Goal: Information Seeking & Learning: Find specific fact

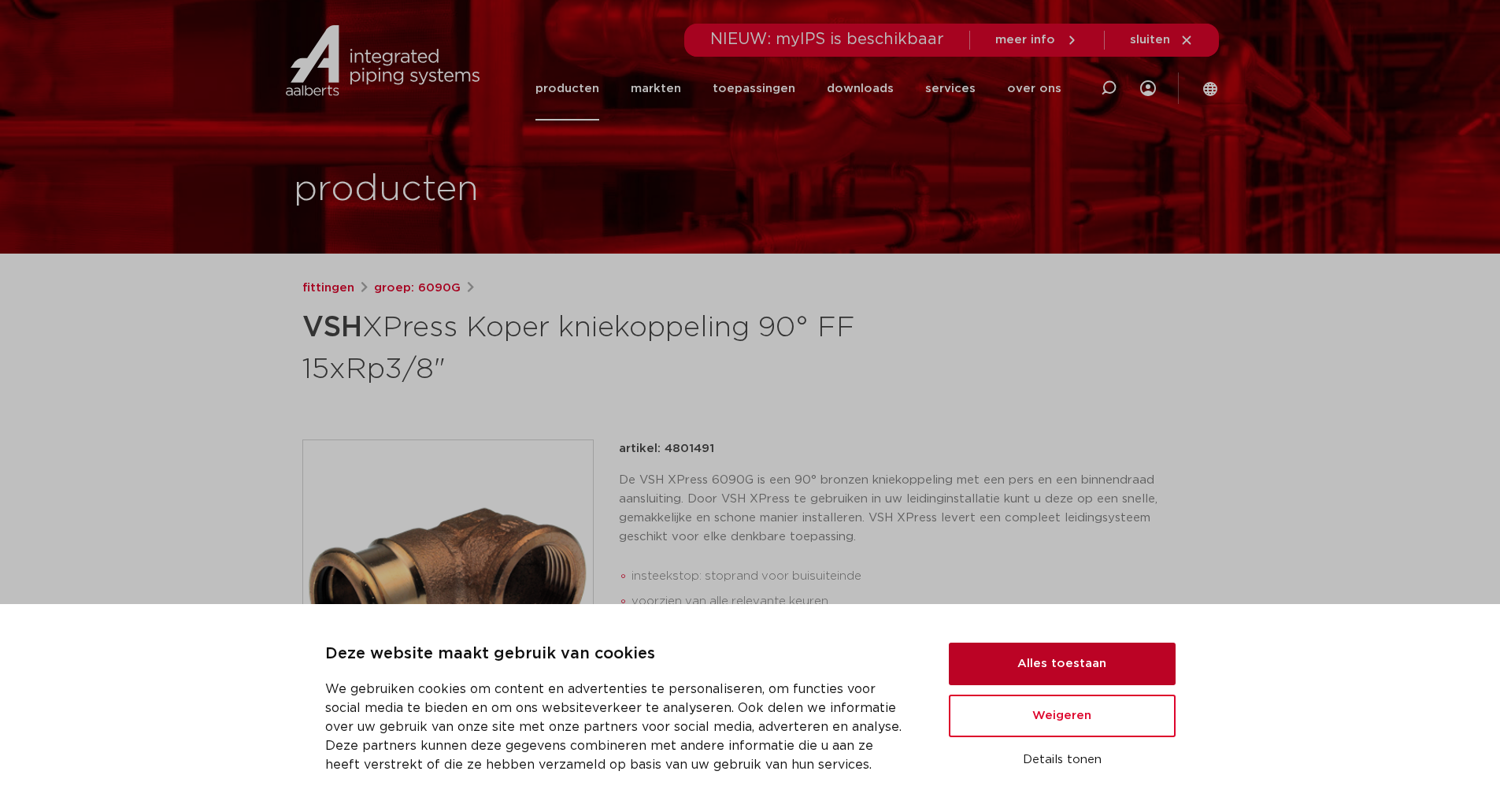
click at [1036, 663] on button "Alles toestaan" at bounding box center [1062, 663] width 226 height 43
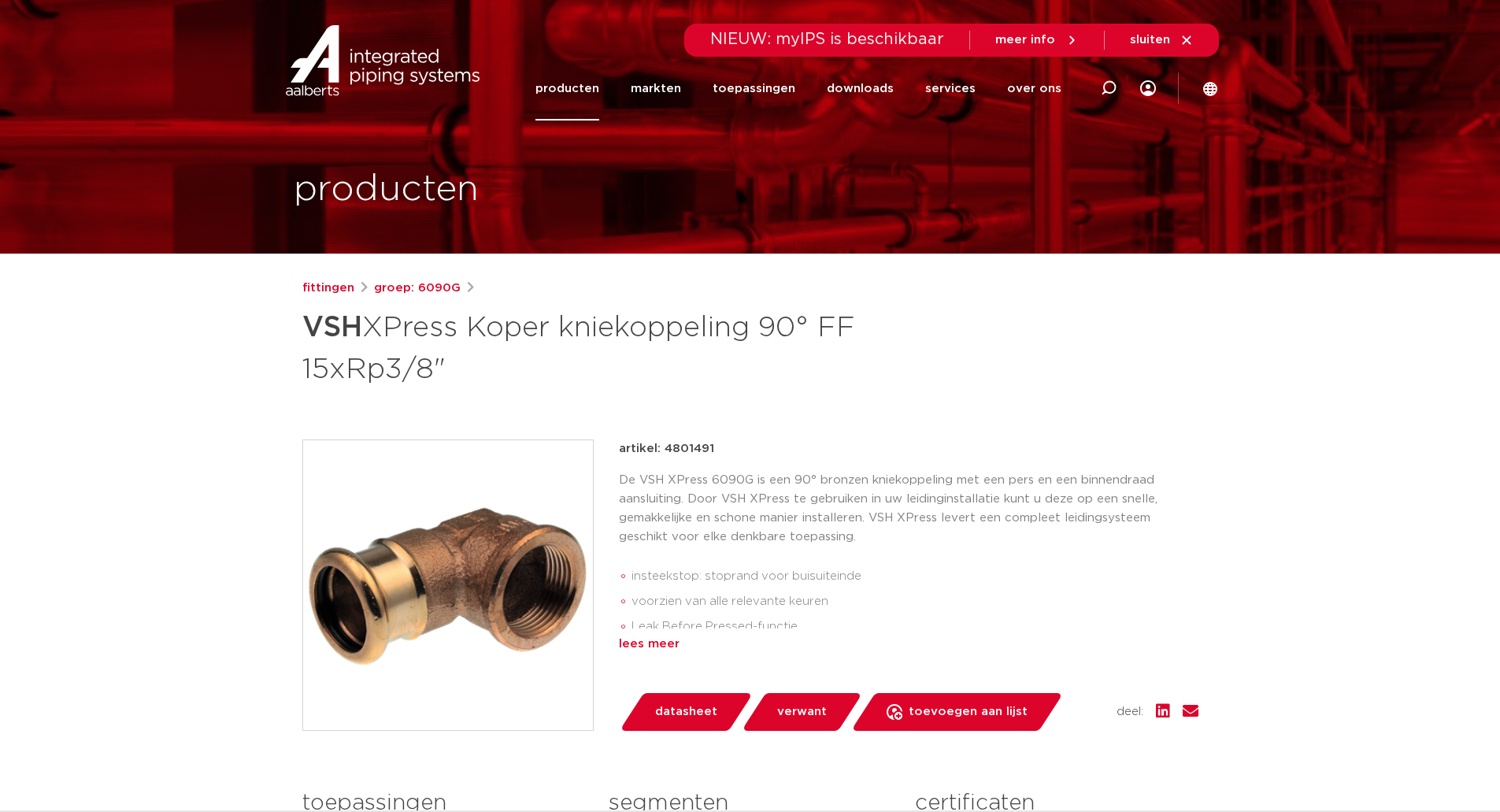
click at [661, 647] on div "lees meer" at bounding box center [908, 644] width 580 height 19
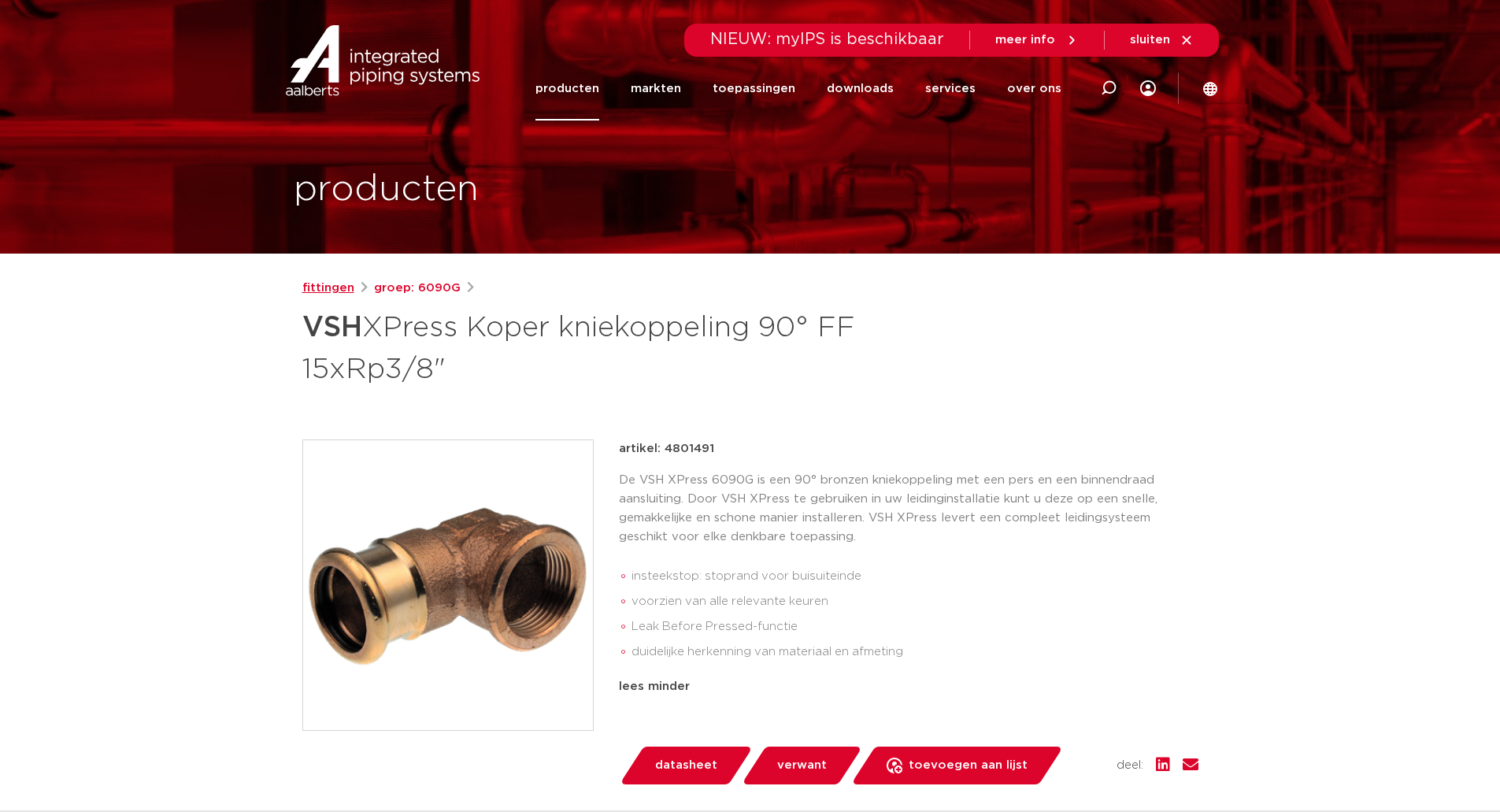
click at [332, 283] on link "fittingen" at bounding box center [328, 288] width 52 height 19
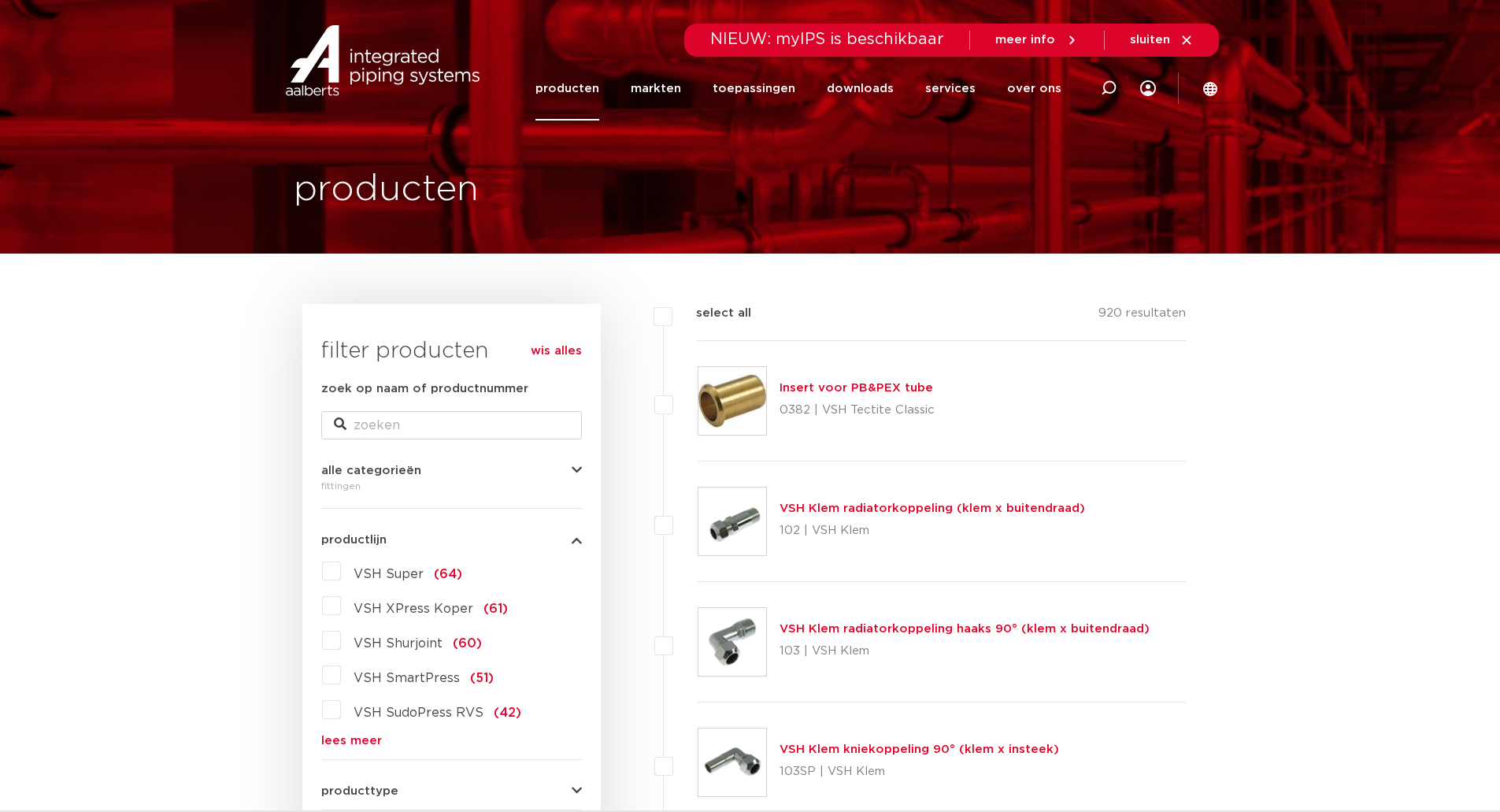
click at [341, 600] on label "VSH XPress Koper (61)" at bounding box center [424, 605] width 167 height 25
click at [0, 0] on input "VSH XPress Koper (61)" at bounding box center [0, 0] width 0 height 0
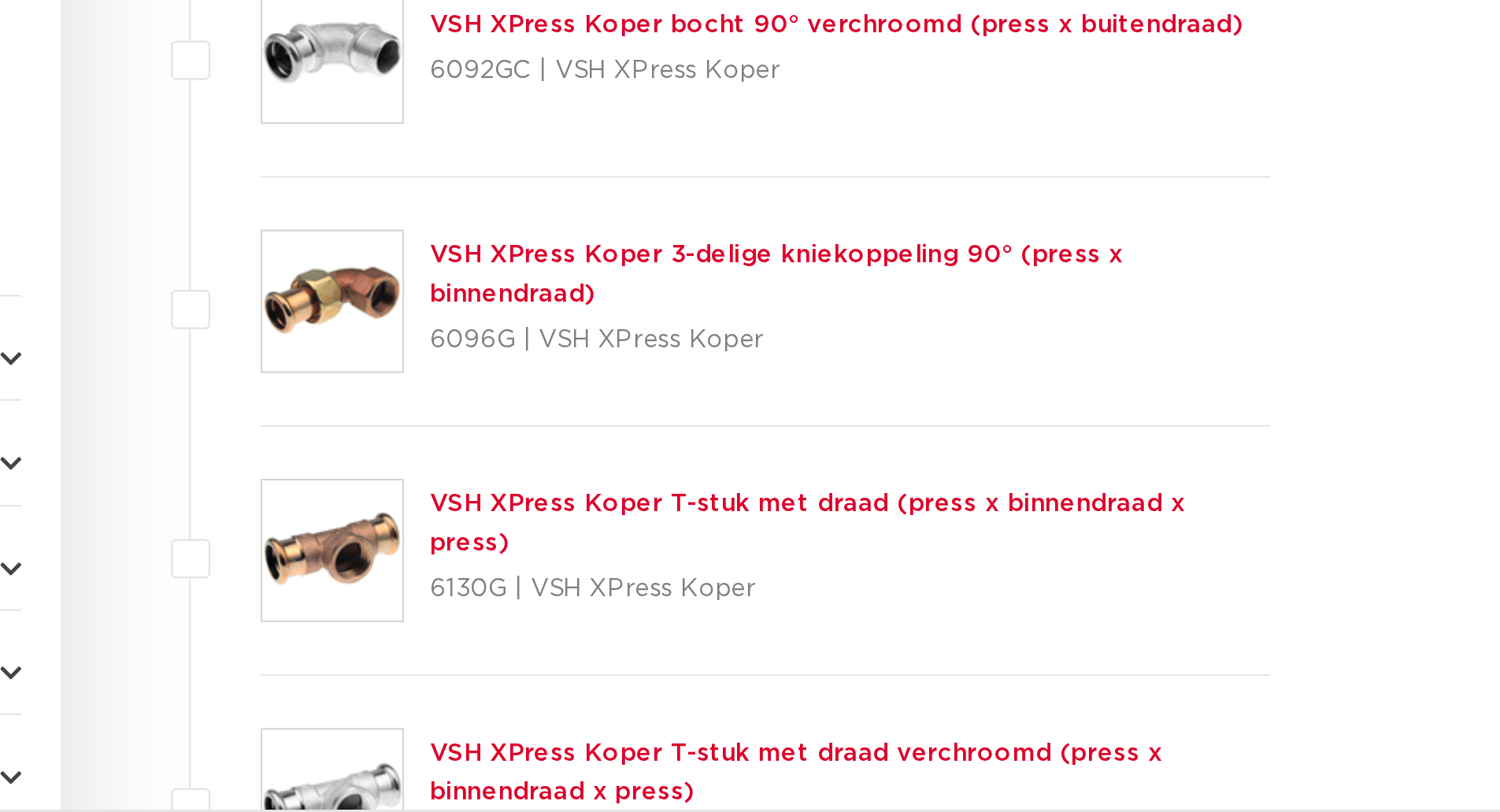
scroll to position [260, 0]
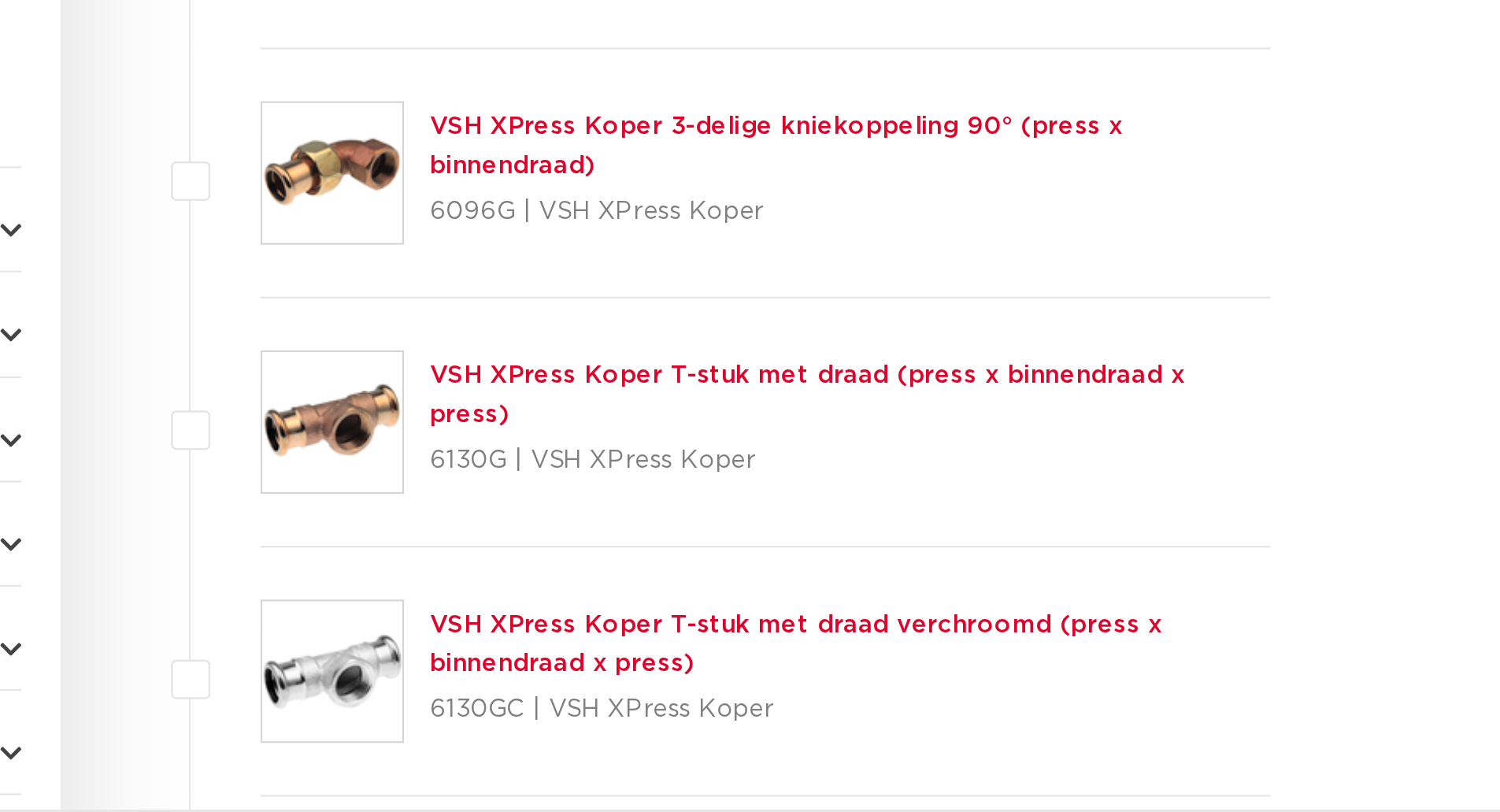
click at [1031, 614] on link "VSH XPress Koper T-stuk met draad (press x binnendraad x press)" at bounding box center [962, 609] width 365 height 31
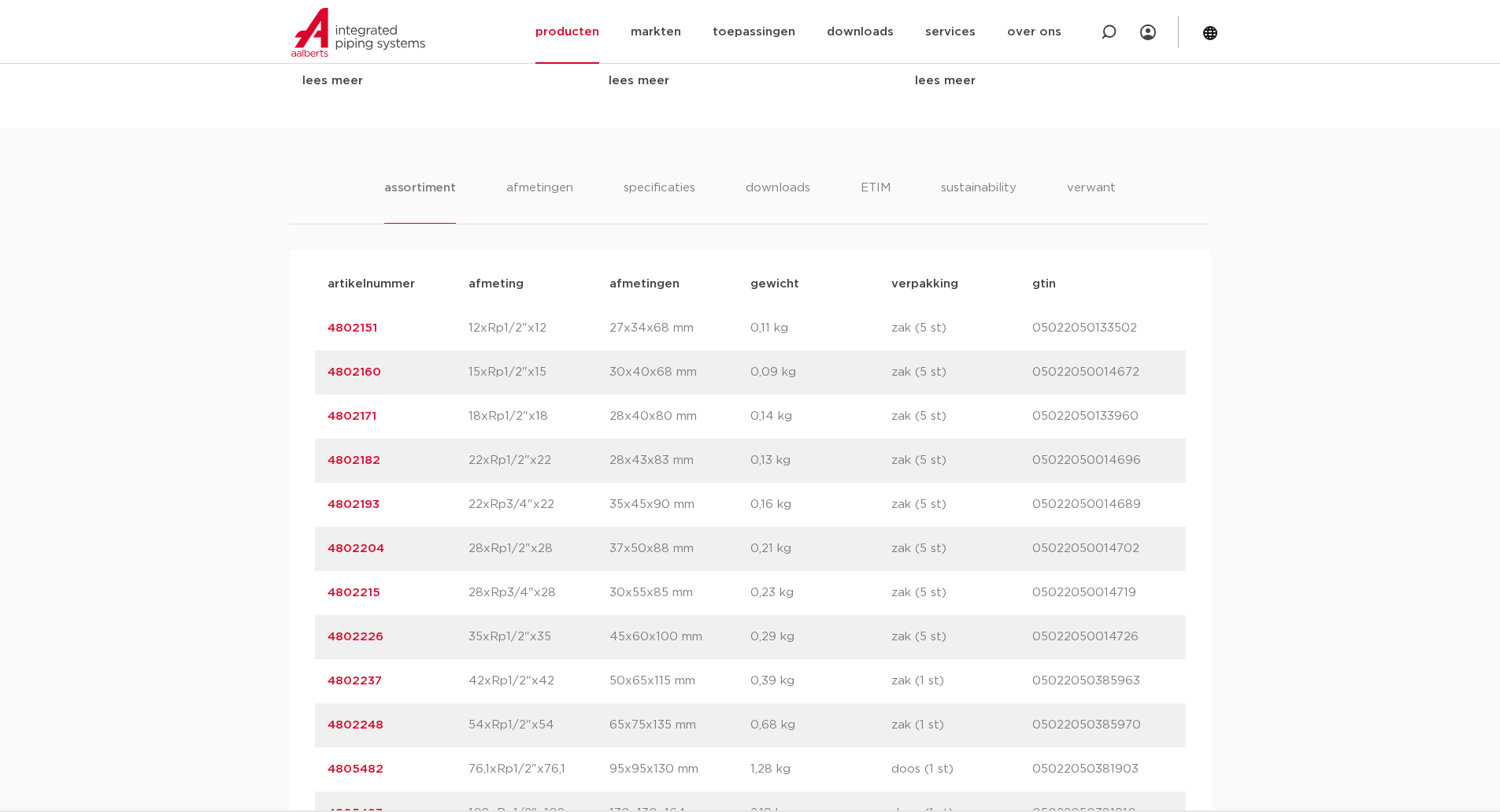
scroll to position [904, 0]
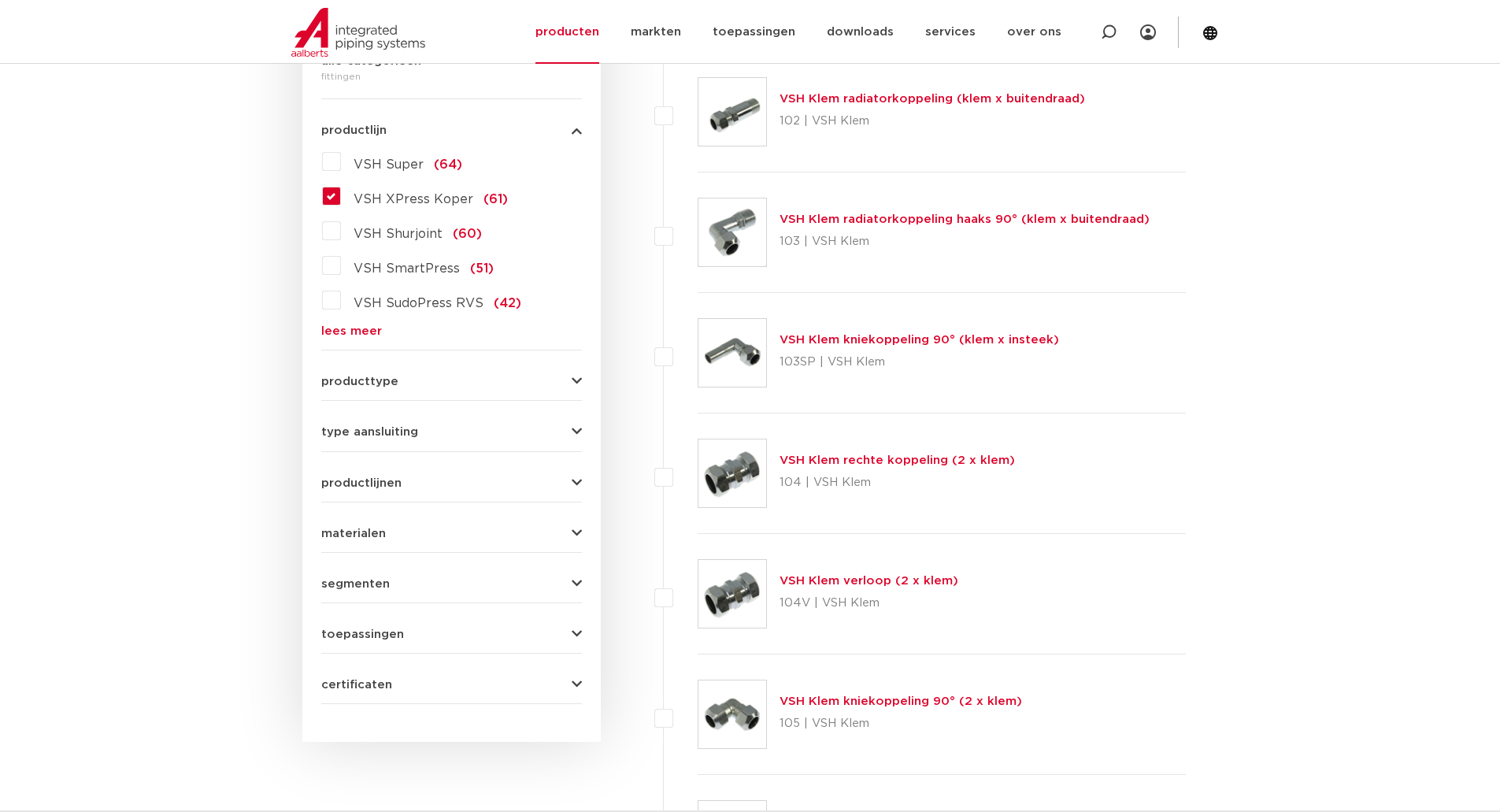
scroll to position [409, 0]
click at [341, 200] on label "VSH XPress Koper (61)" at bounding box center [424, 197] width 167 height 25
click at [0, 0] on input "VSH XPress Koper (61)" at bounding box center [0, 0] width 0 height 0
click at [341, 203] on label "VSH XPress Koper (61)" at bounding box center [424, 197] width 167 height 25
click at [0, 0] on input "VSH XPress Koper (61)" at bounding box center [0, 0] width 0 height 0
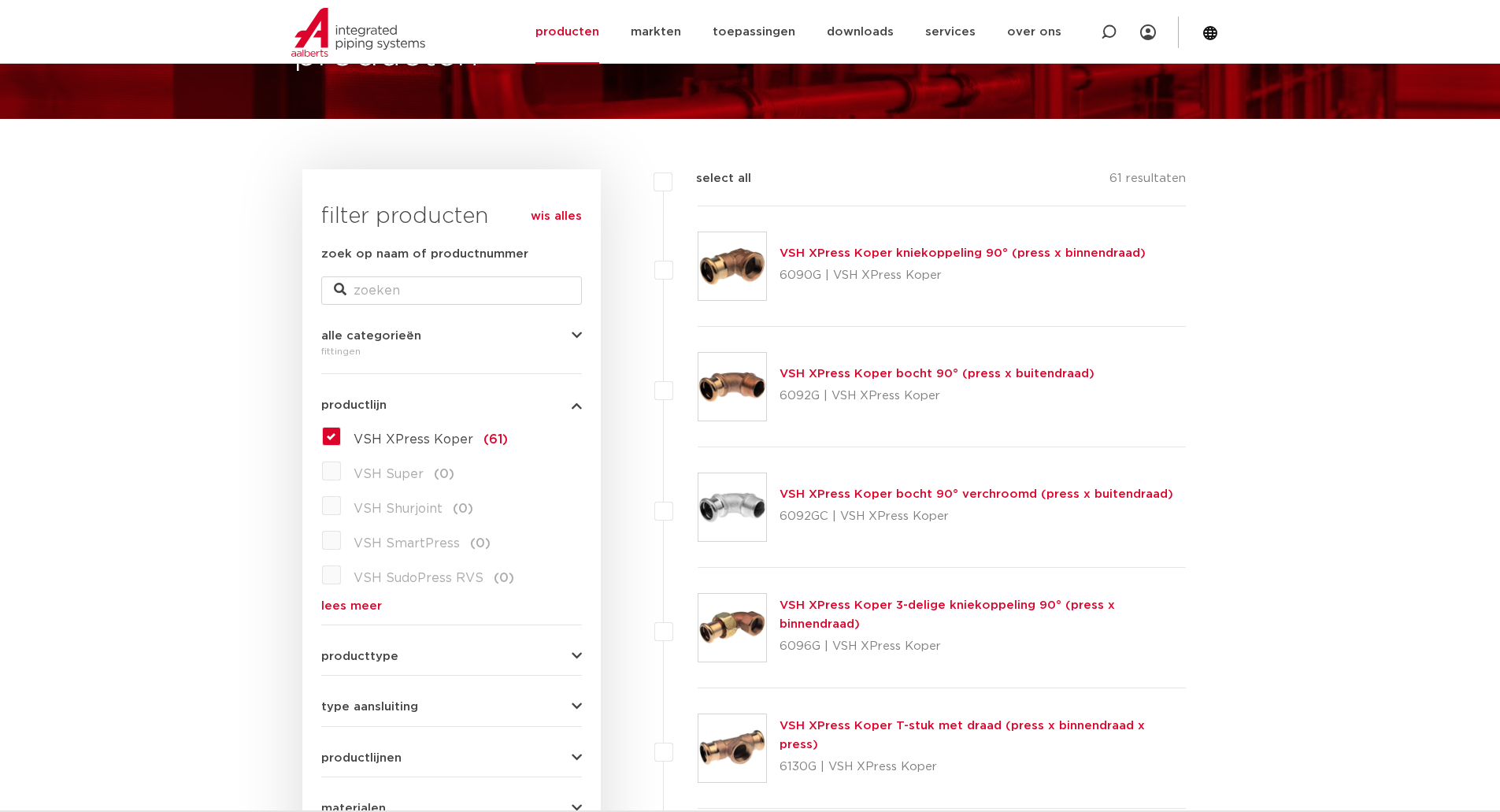
scroll to position [131, 0]
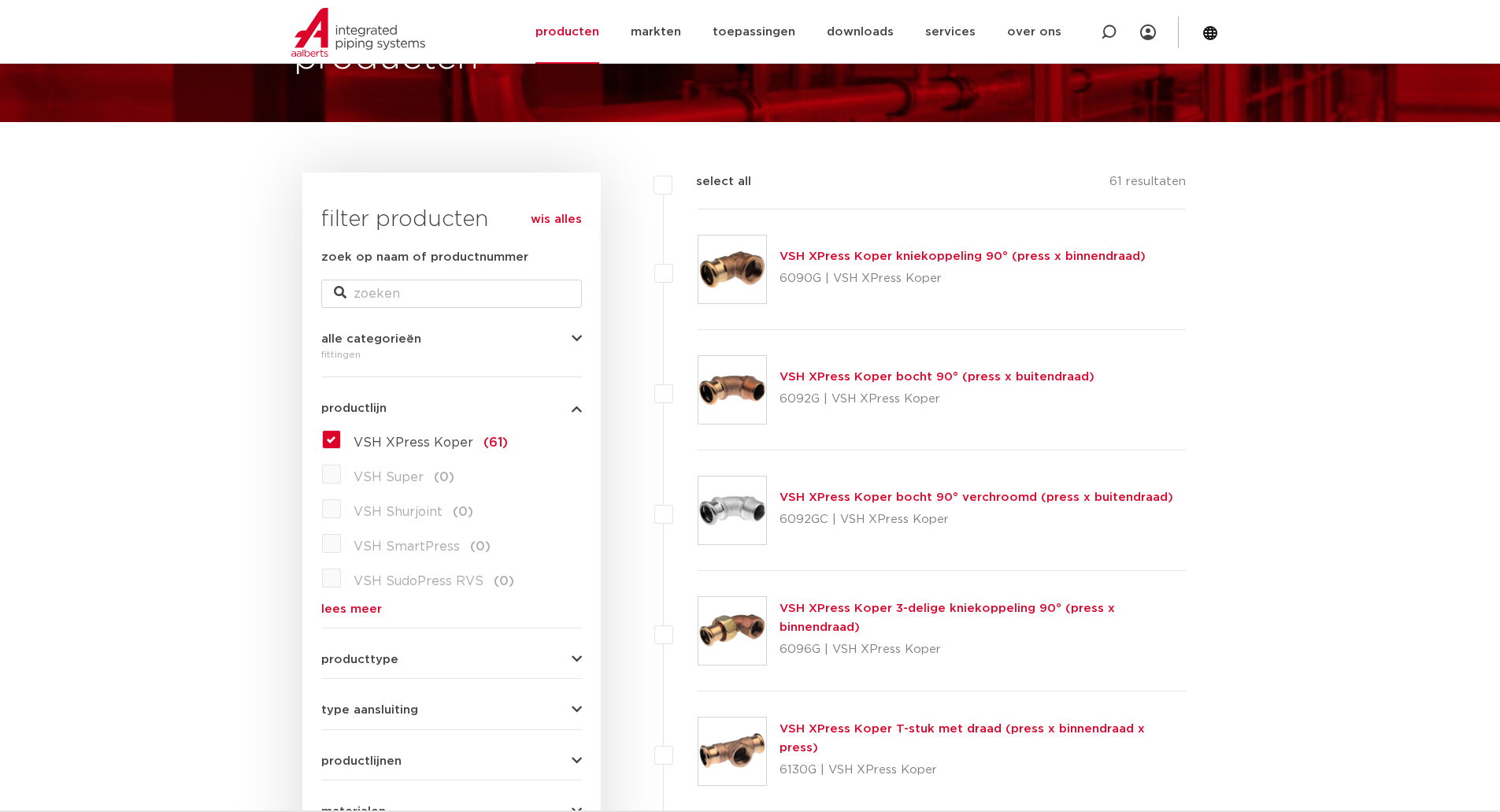
click at [715, 274] on img at bounding box center [732, 268] width 67 height 67
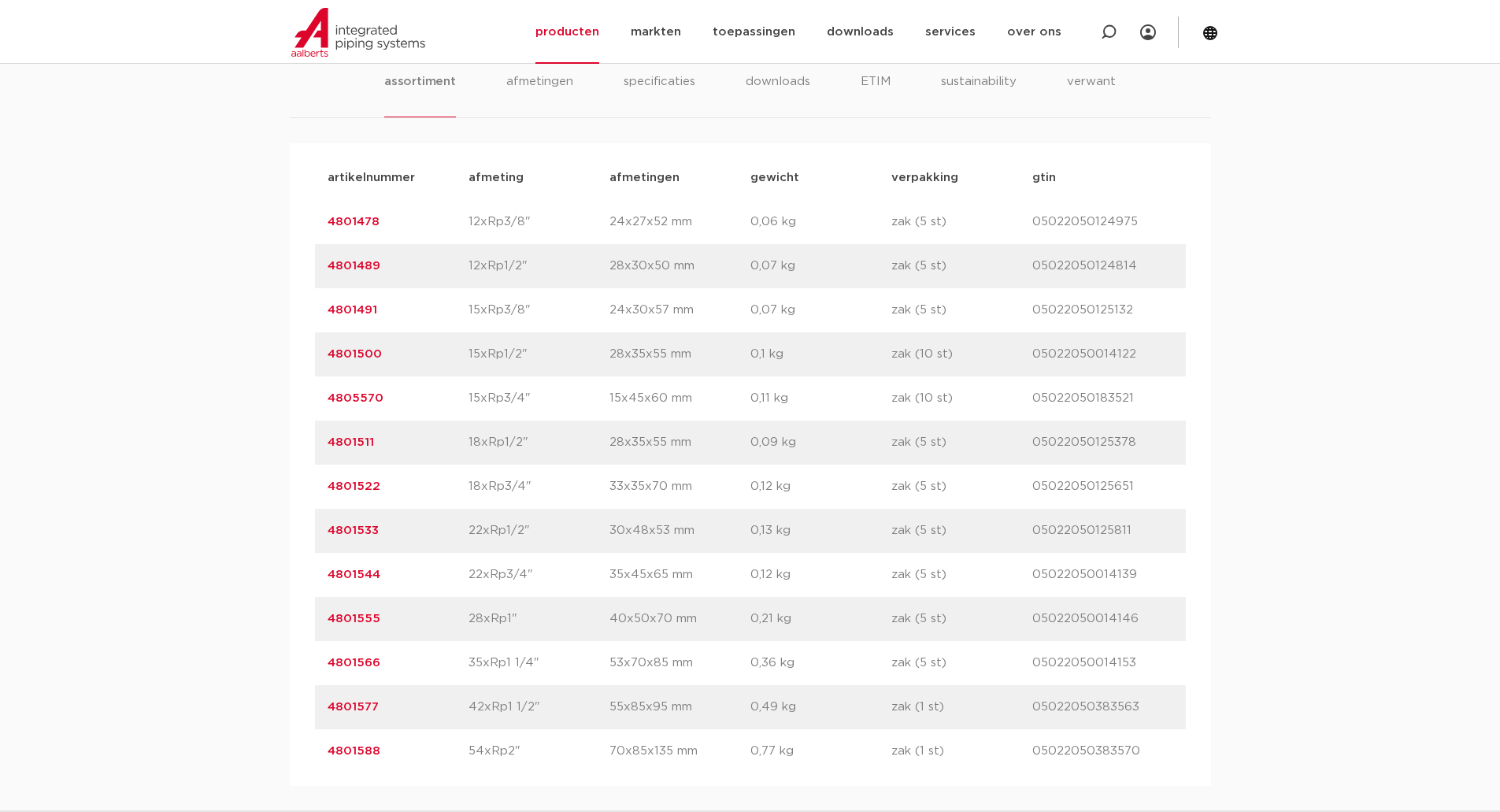
scroll to position [972, 0]
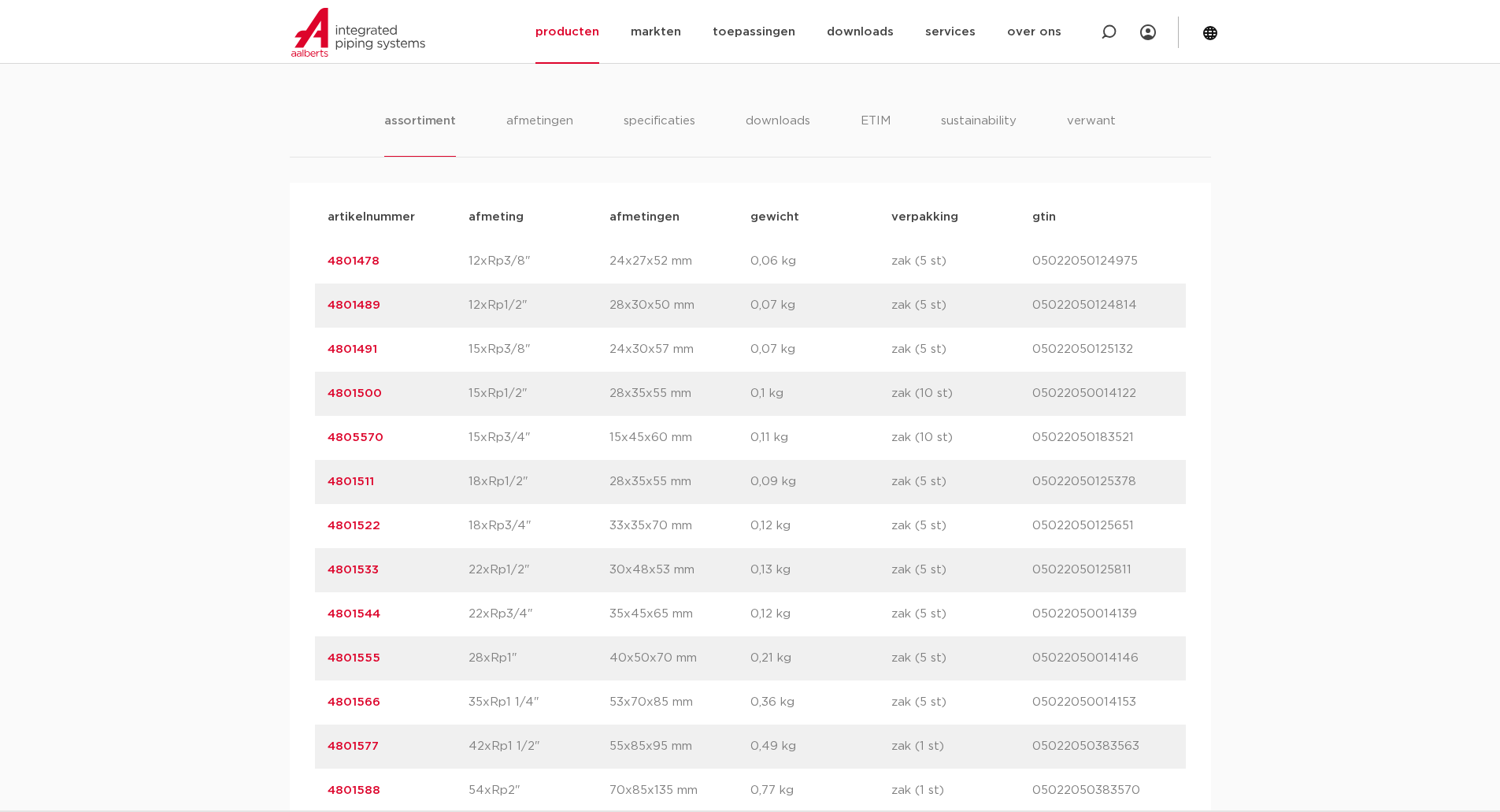
click at [345, 349] on link "4801491" at bounding box center [352, 350] width 50 height 12
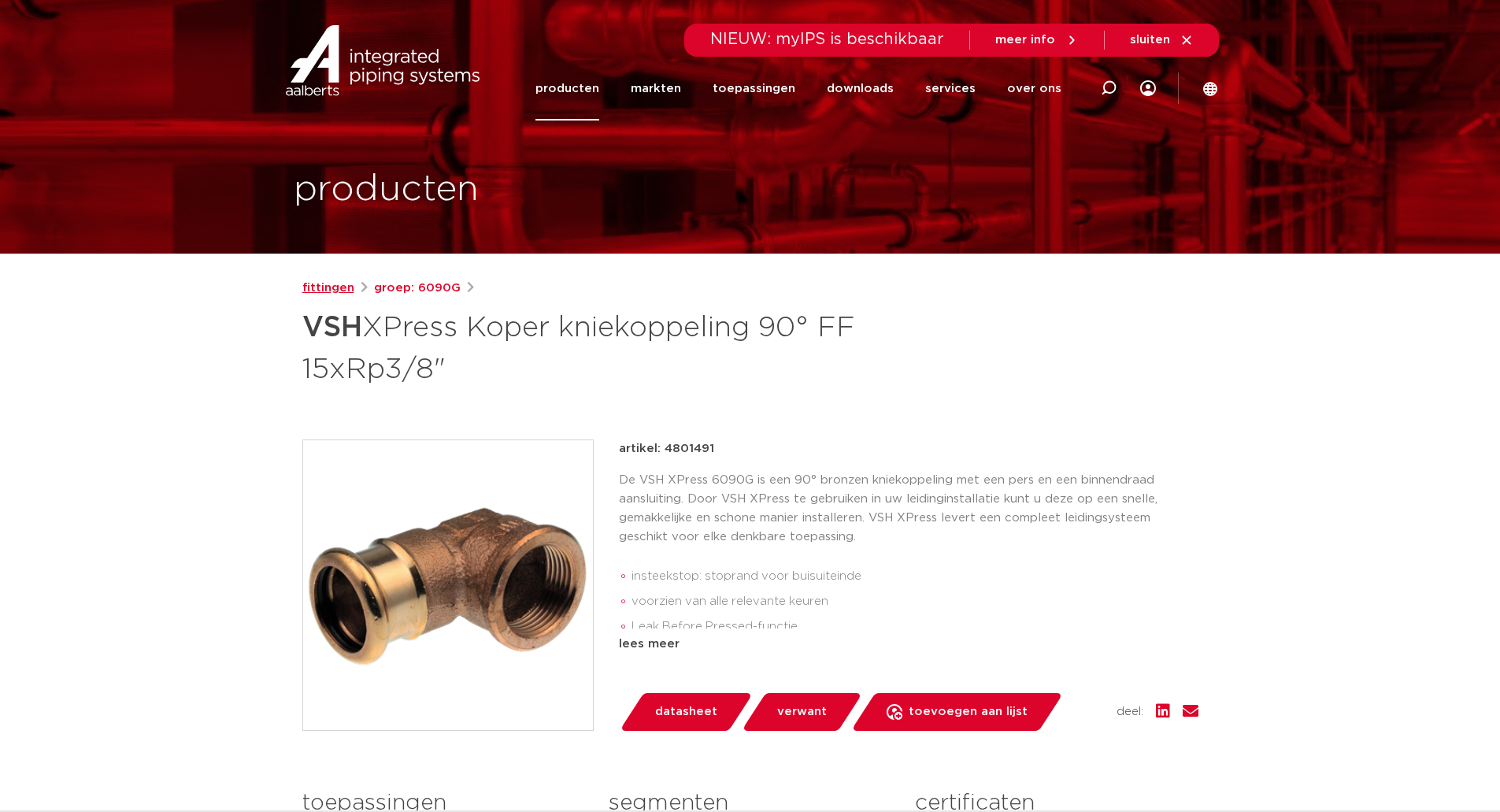
click at [336, 286] on link "fittingen" at bounding box center [328, 288] width 52 height 19
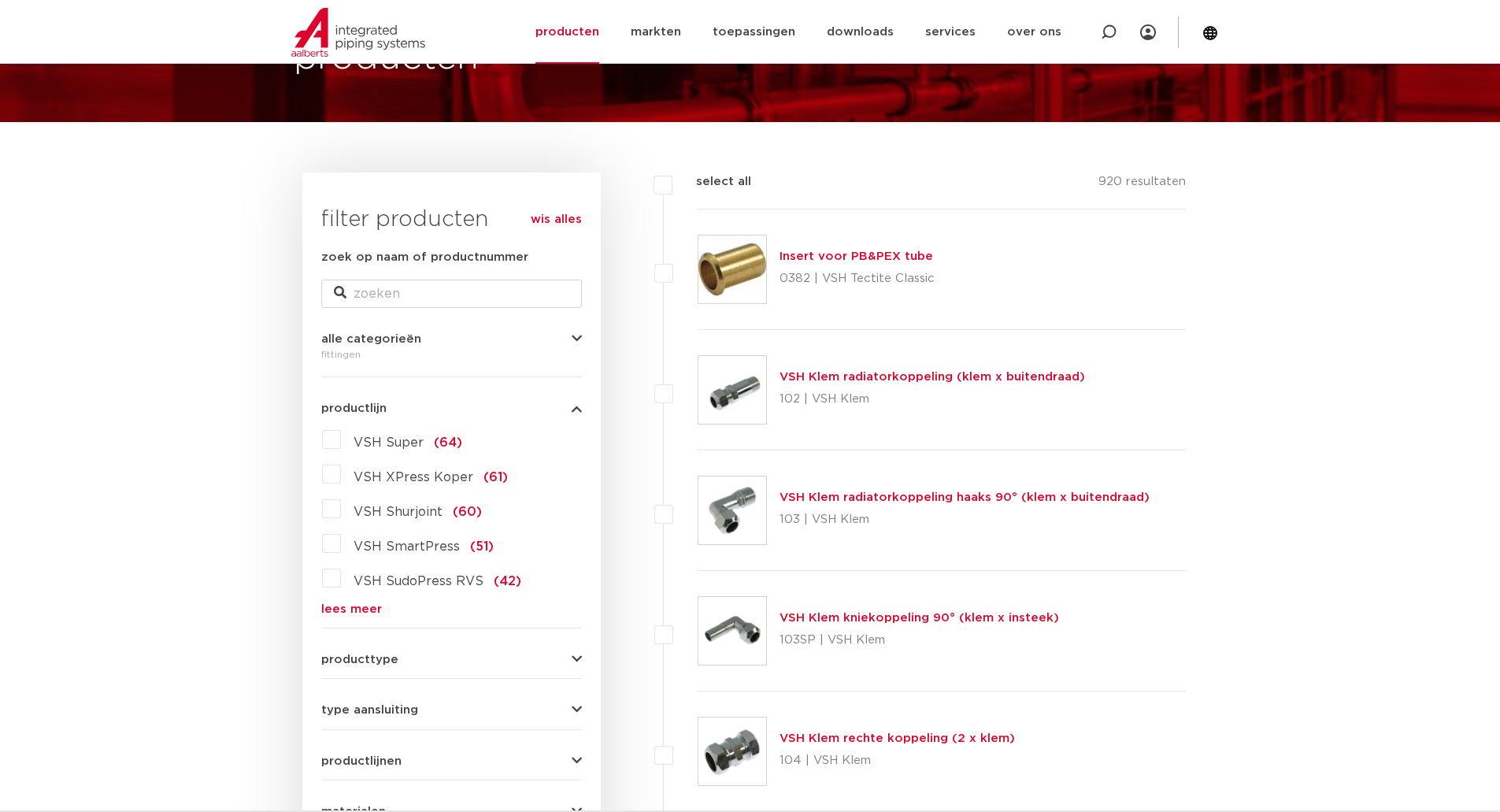
scroll to position [131, 0]
click at [341, 475] on label "VSH XPress Koper (61)" at bounding box center [424, 474] width 167 height 25
click at [0, 0] on input "VSH XPress Koper (61)" at bounding box center [0, 0] width 0 height 0
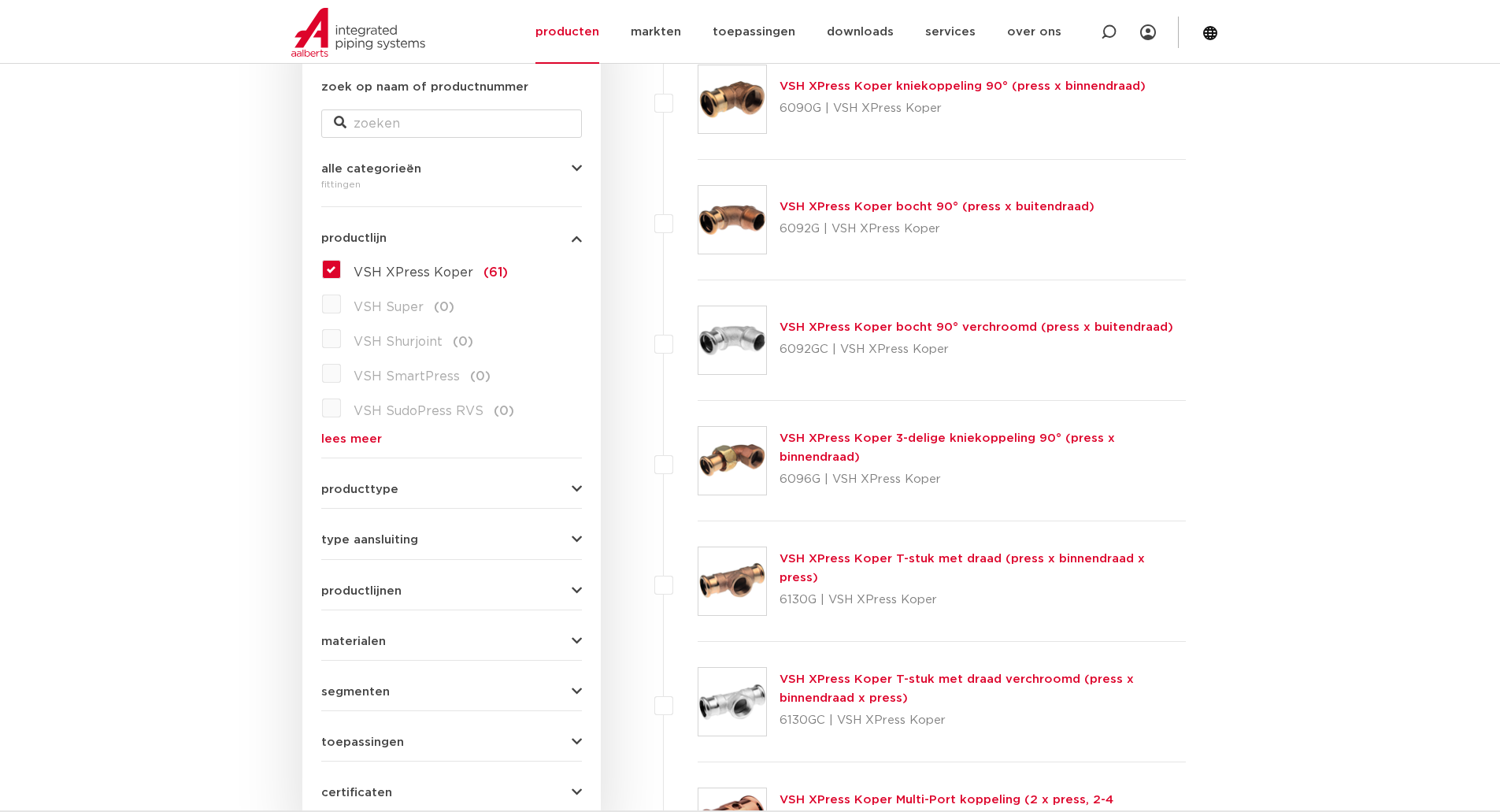
scroll to position [302, 0]
click at [1003, 574] on link "VSH XPress Koper T-stuk met draad (press x binnendraad x press)" at bounding box center [962, 566] width 365 height 31
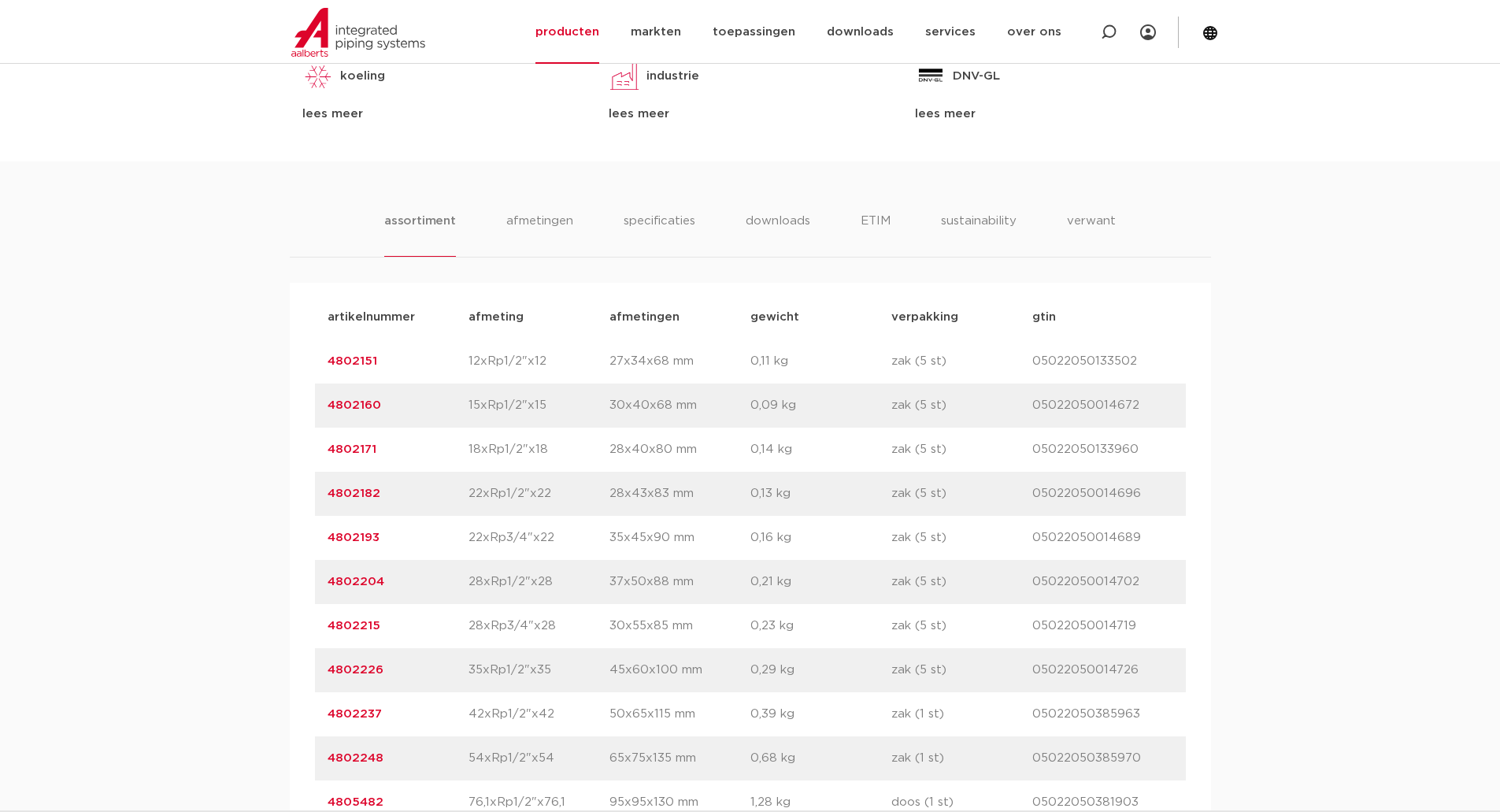
scroll to position [917, 0]
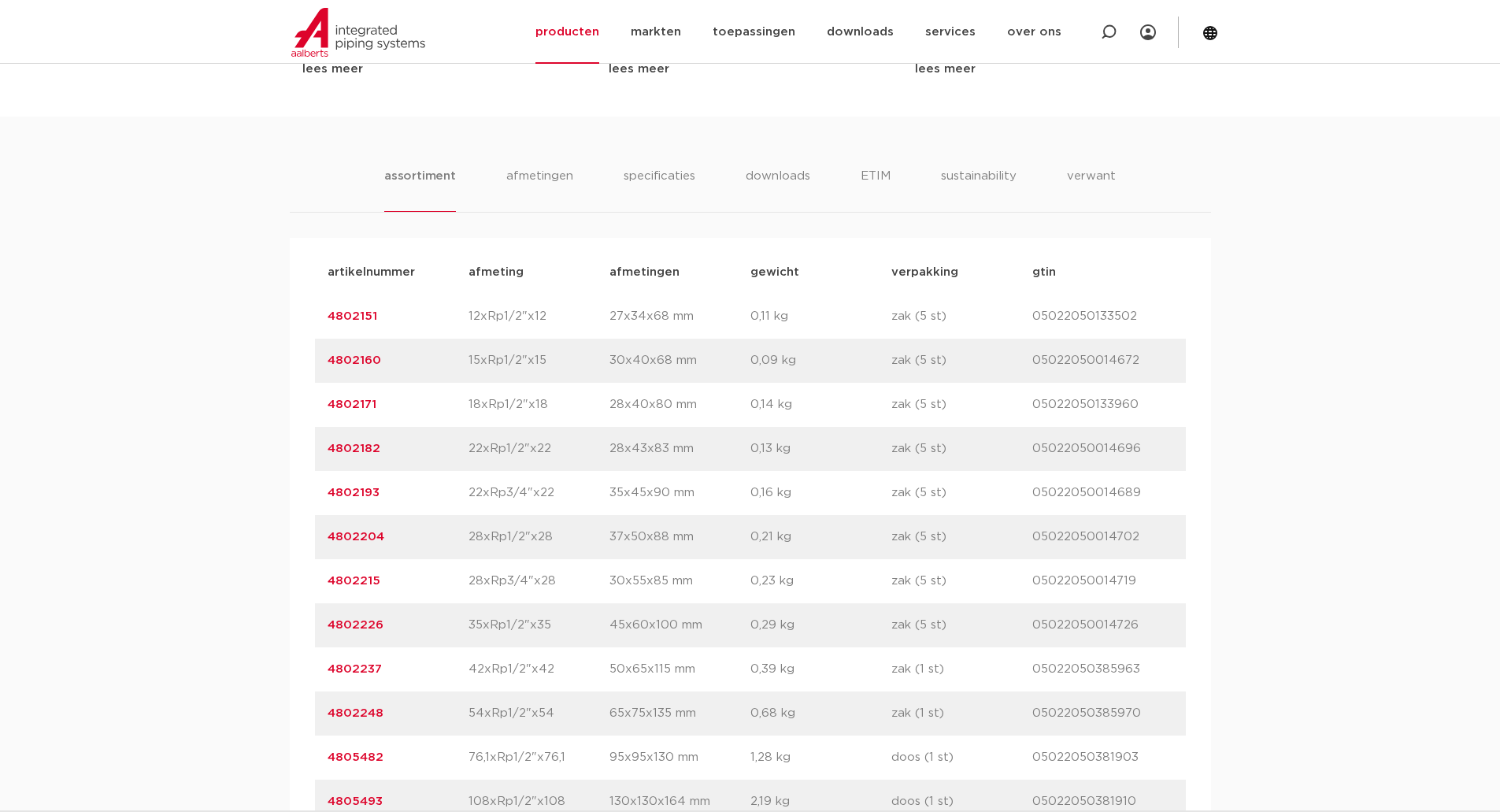
drag, startPoint x: 401, startPoint y: 364, endPoint x: 314, endPoint y: 359, distance: 87.1
click at [315, 359] on div "artikelnummer 4802160 afmeting 15xRp1/2"x15 afmetingen 30x40x68 mm gewicht 0,09…" at bounding box center [750, 360] width 871 height 44
copy link "4802160"
